Goal: Navigation & Orientation: Find specific page/section

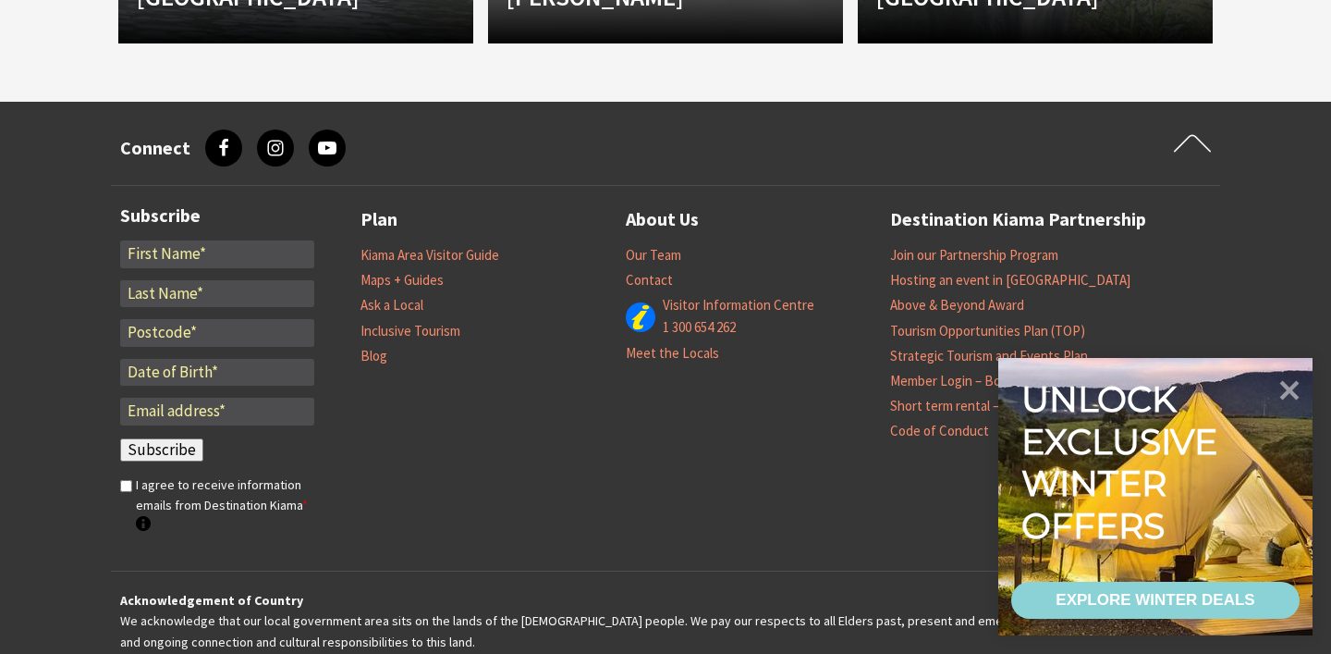
scroll to position [2114, 0]
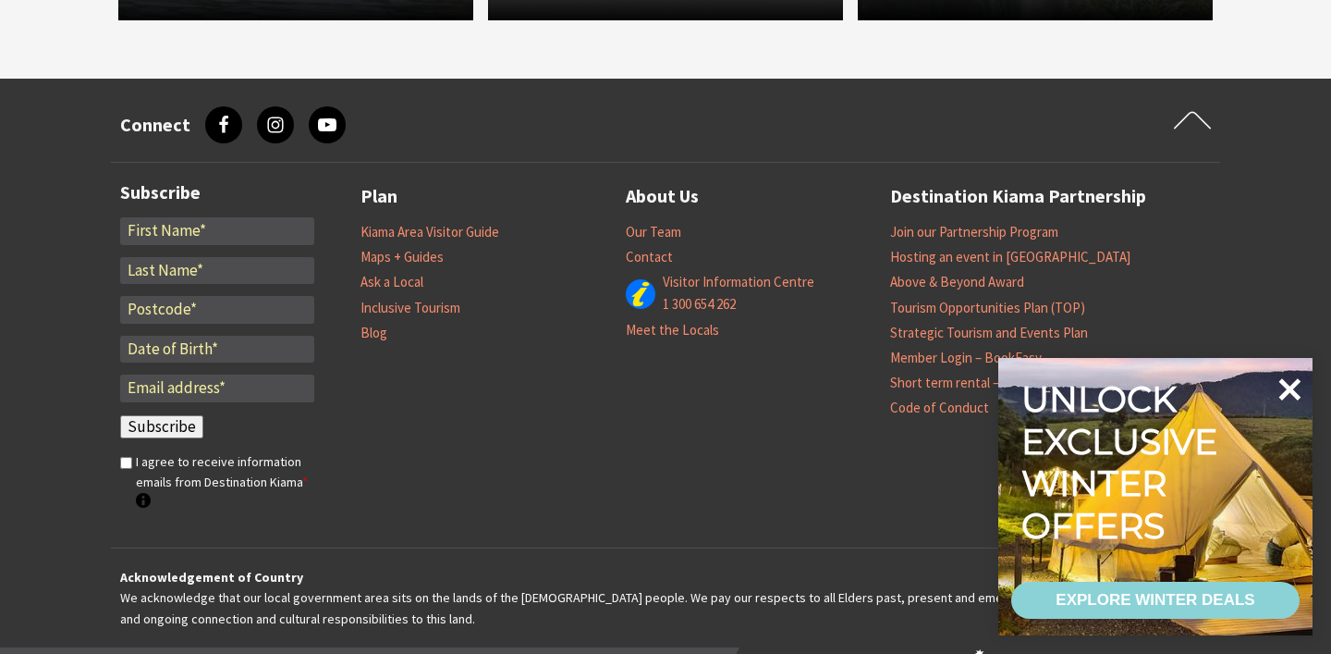
click at [1292, 379] on icon at bounding box center [1289, 389] width 44 height 44
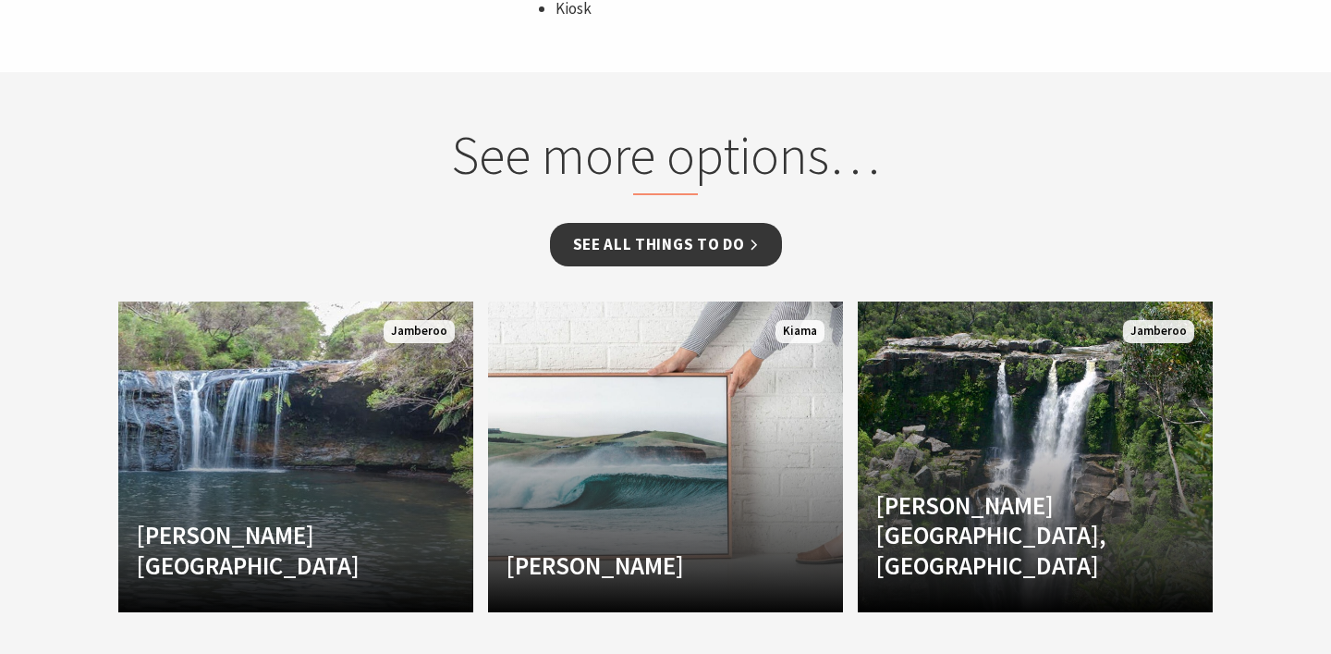
scroll to position [1726, 0]
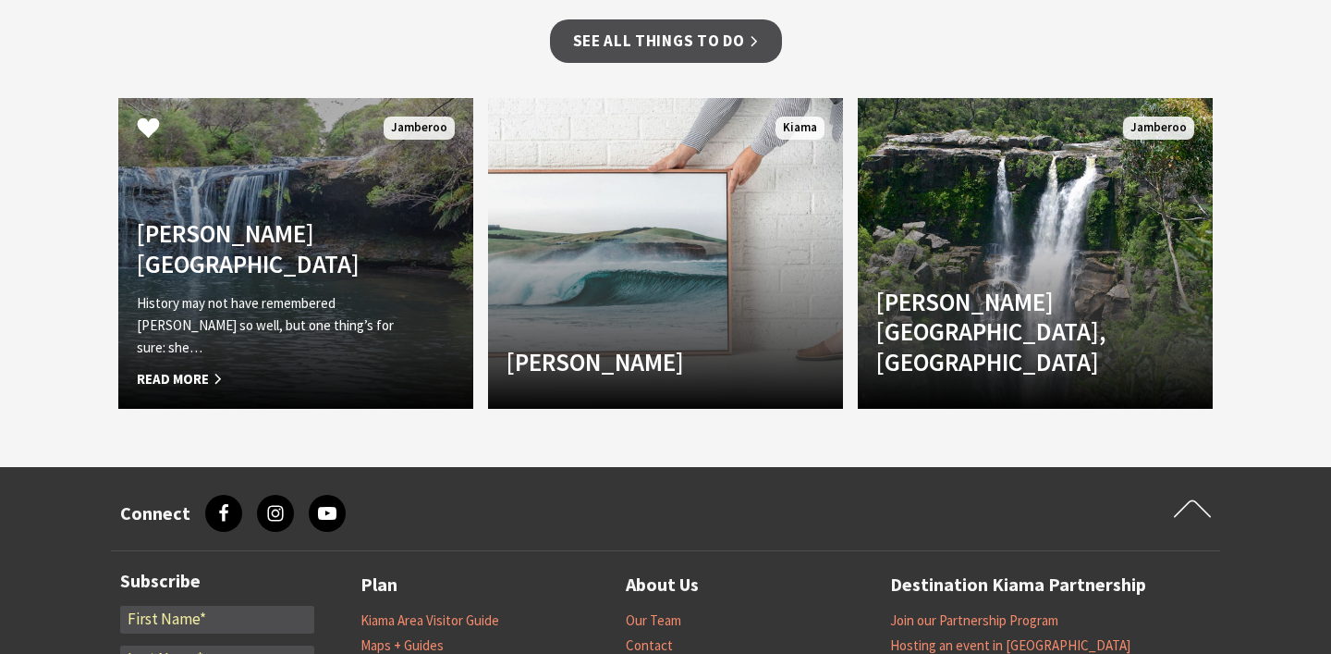
click at [270, 226] on div "Nellies Glen picnic area History may not have remembered Nellie so well, but on…" at bounding box center [268, 304] width 301 height 172
